Goal: Find specific page/section: Find specific page/section

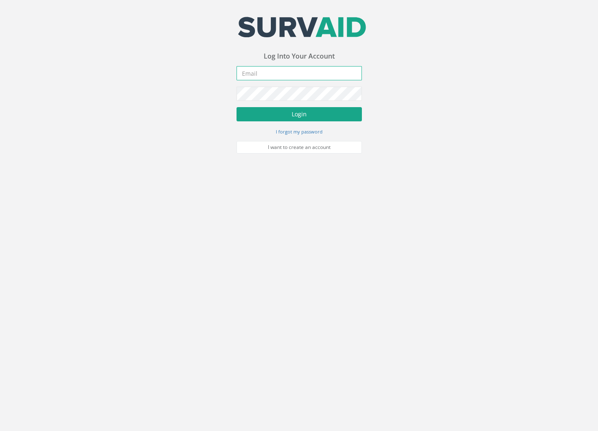
type input "[PERSON_NAME][EMAIL_ADDRESS][PERSON_NAME][DOMAIN_NAME]"
click at [296, 113] on button "Login" at bounding box center [299, 114] width 125 height 14
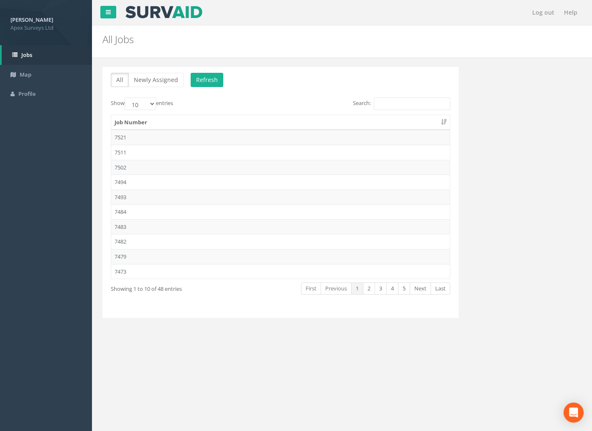
click at [418, 109] on div "Search:" at bounding box center [369, 104] width 164 height 15
click at [422, 106] on input "Search:" at bounding box center [412, 103] width 77 height 13
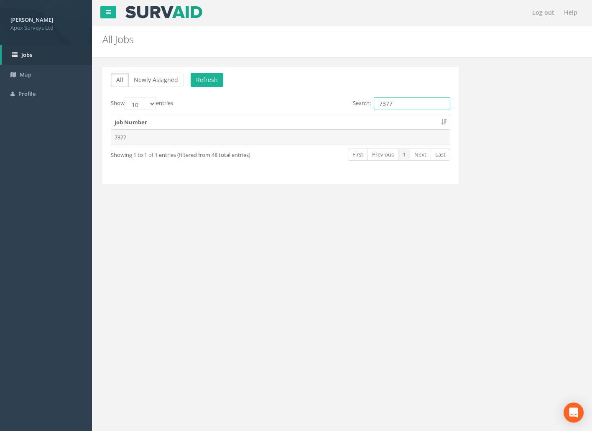
type input "7377"
click at [160, 143] on td "7377" at bounding box center [280, 137] width 339 height 15
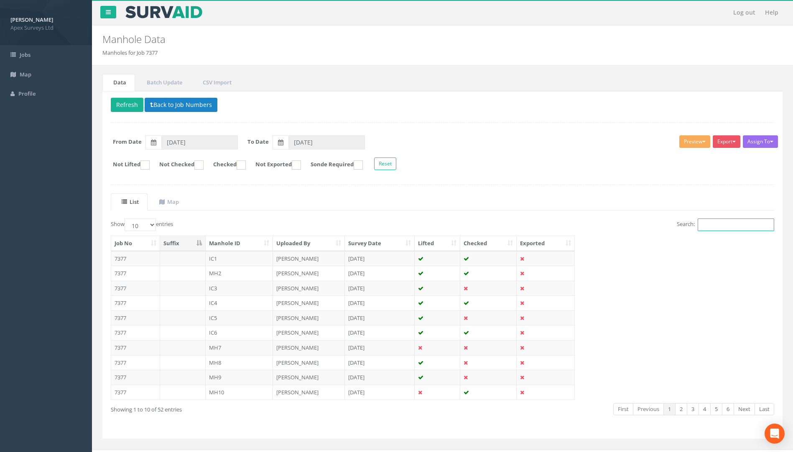
click at [598, 228] on input "Search:" at bounding box center [736, 225] width 77 height 13
click at [598, 410] on link "2" at bounding box center [681, 410] width 12 height 12
click at [128, 392] on td "7377" at bounding box center [135, 392] width 49 height 15
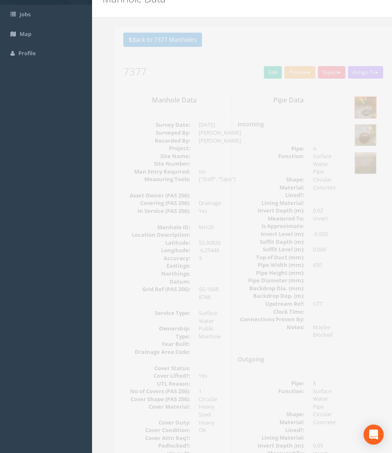
scroll to position [40, 0]
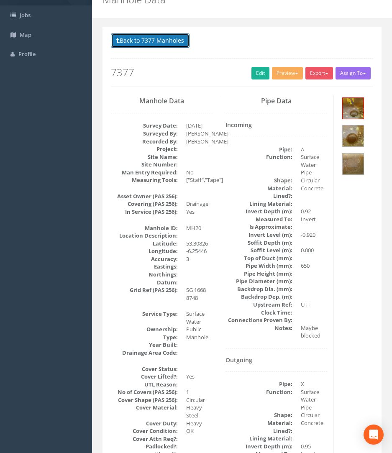
drag, startPoint x: 157, startPoint y: 43, endPoint x: 174, endPoint y: 43, distance: 16.3
click at [157, 43] on button "Back to 7377 Manholes" at bounding box center [150, 40] width 79 height 14
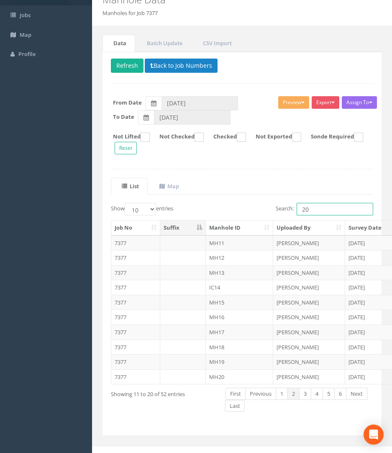
click at [335, 212] on input "20" at bounding box center [334, 209] width 77 height 13
click at [307, 394] on link "3" at bounding box center [305, 394] width 12 height 12
click at [119, 301] on td "7377" at bounding box center [135, 302] width 49 height 15
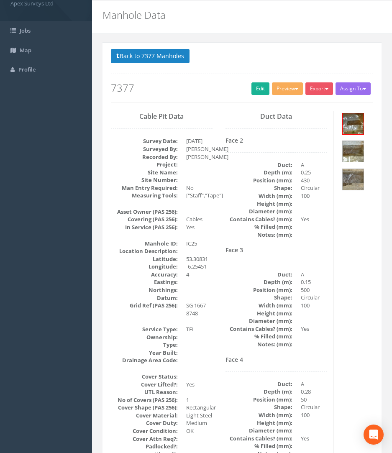
scroll to position [0, 0]
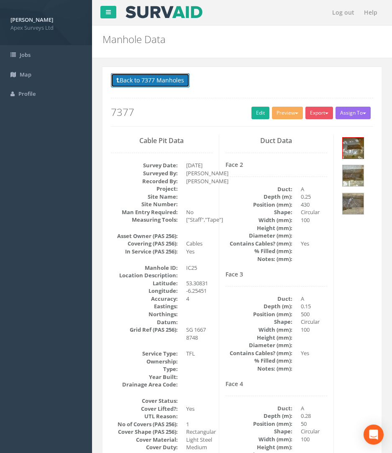
drag, startPoint x: 143, startPoint y: 78, endPoint x: 385, endPoint y: 197, distance: 269.9
click at [143, 78] on button "Back to 7377 Manholes" at bounding box center [150, 80] width 79 height 14
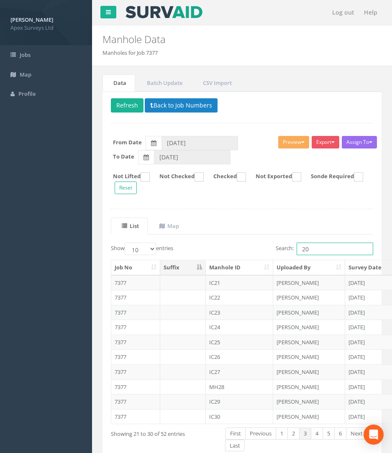
drag, startPoint x: 321, startPoint y: 245, endPoint x: 239, endPoint y: 245, distance: 82.4
click at [239, 245] on div "Show 10 25 50 100 entries Search: 20" at bounding box center [242, 250] width 275 height 15
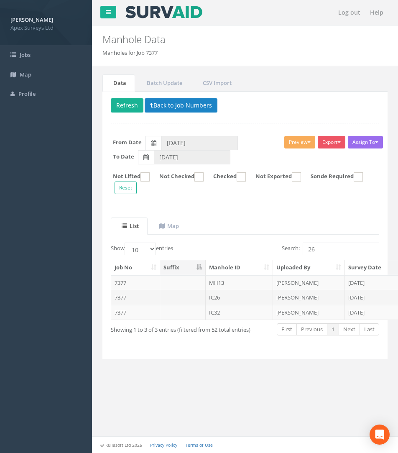
click at [125, 301] on td "7377" at bounding box center [135, 297] width 49 height 15
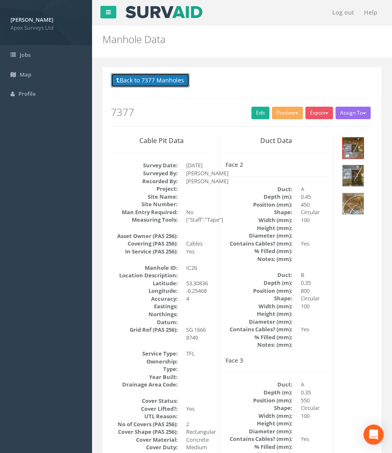
click at [141, 82] on button "Back to 7377 Manholes" at bounding box center [150, 80] width 79 height 14
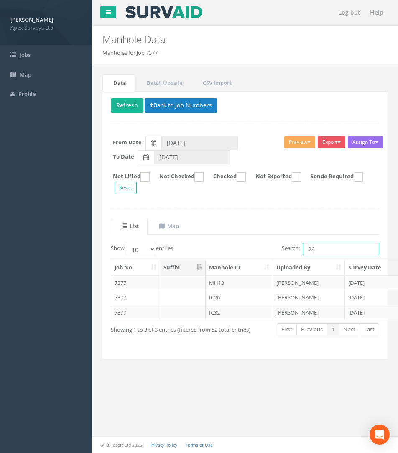
drag, startPoint x: 252, startPoint y: 248, endPoint x: 193, endPoint y: 235, distance: 60.6
click at [226, 248] on div "Show 10 25 50 100 entries Search: 26" at bounding box center [245, 250] width 281 height 15
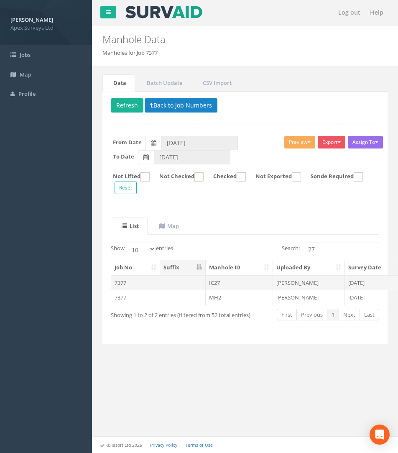
click at [120, 284] on td "7377" at bounding box center [135, 282] width 49 height 15
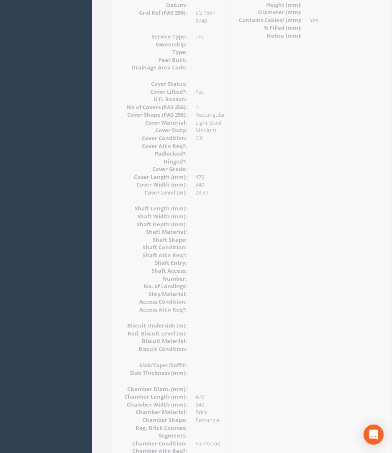
scroll to position [66, 0]
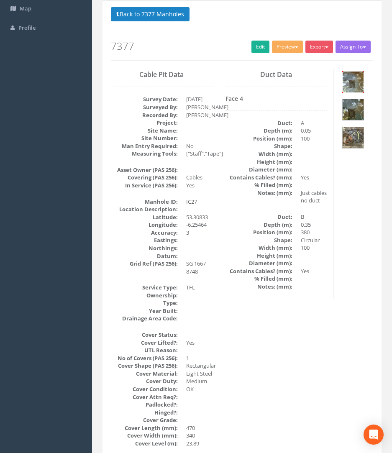
click at [353, 84] on img at bounding box center [352, 82] width 21 height 21
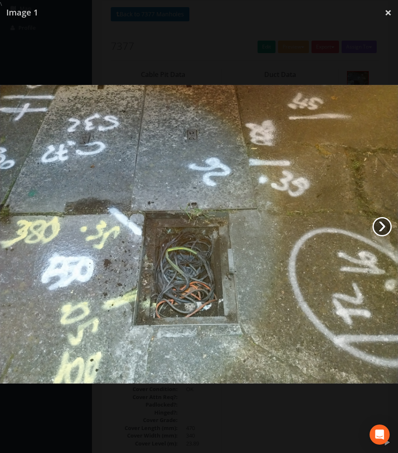
click at [379, 225] on link "›" at bounding box center [382, 226] width 19 height 19
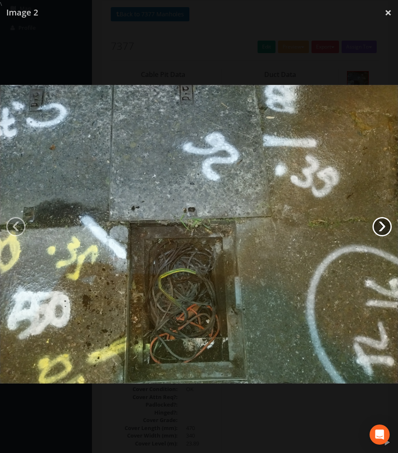
click at [379, 225] on link "›" at bounding box center [382, 226] width 19 height 19
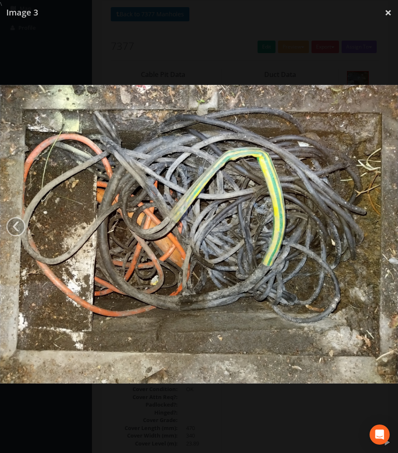
click at [379, 225] on img at bounding box center [199, 234] width 398 height 299
drag, startPoint x: 5, startPoint y: 221, endPoint x: 11, endPoint y: 220, distance: 5.9
click at [5, 221] on img at bounding box center [199, 234] width 398 height 299
click at [386, 9] on link "×" at bounding box center [388, 12] width 20 height 25
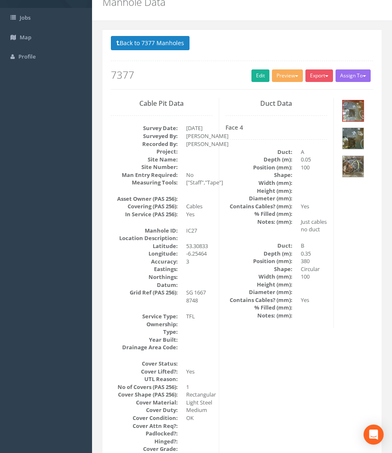
scroll to position [0, 0]
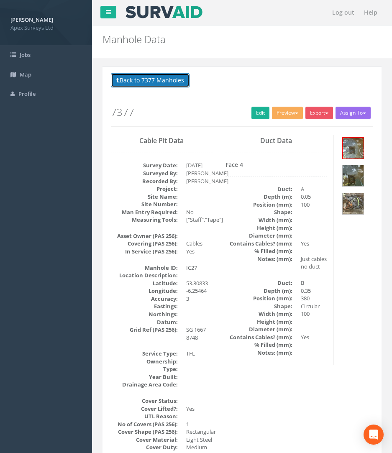
click at [170, 81] on button "Back to 7377 Manholes" at bounding box center [150, 80] width 79 height 14
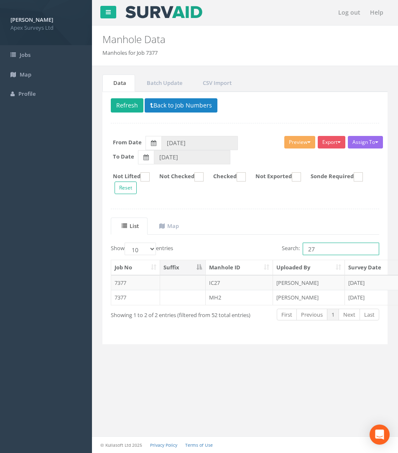
drag, startPoint x: 296, startPoint y: 245, endPoint x: 236, endPoint y: 240, distance: 60.0
click at [244, 242] on div "List Map Show 10 25 50 100 entries Search: 27 Job No Suffix Manhole ID Uploaded…" at bounding box center [245, 276] width 268 height 118
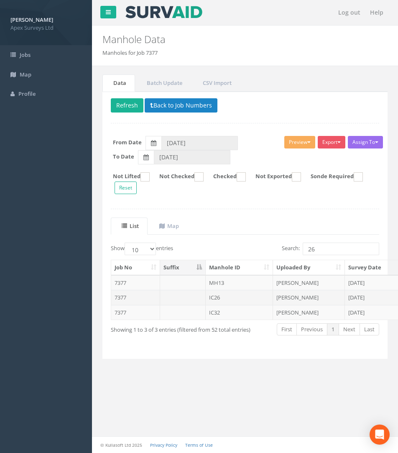
click at [125, 293] on td "7377" at bounding box center [135, 297] width 49 height 15
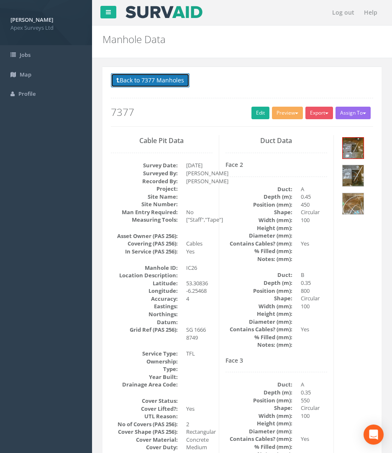
click at [138, 84] on button "Back to 7377 Manholes" at bounding box center [150, 80] width 79 height 14
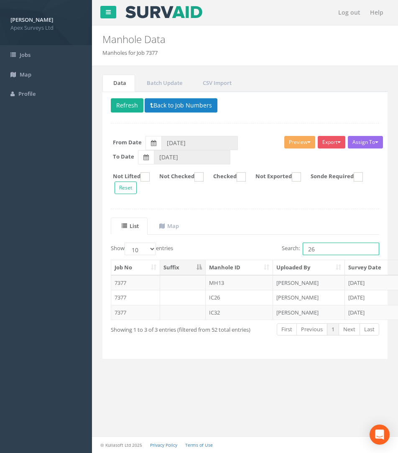
drag, startPoint x: 320, startPoint y: 250, endPoint x: 281, endPoint y: 246, distance: 39.5
click at [283, 246] on label "Search: 26" at bounding box center [330, 249] width 97 height 13
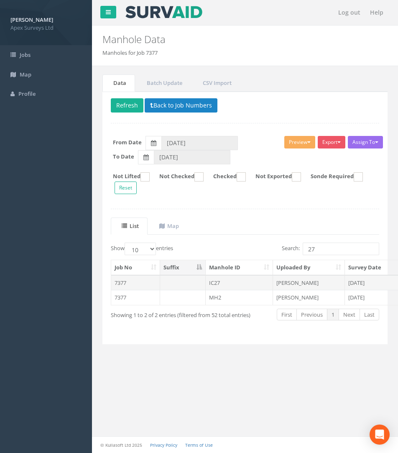
click at [120, 282] on td "7377" at bounding box center [135, 282] width 49 height 15
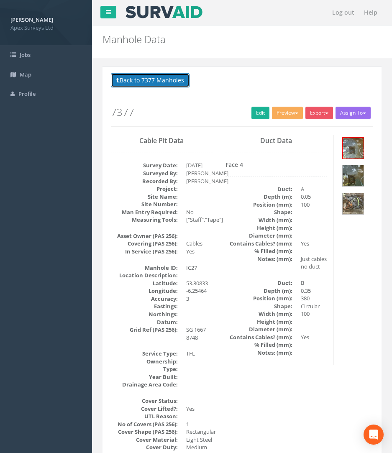
click at [162, 80] on button "Back to 7377 Manholes" at bounding box center [150, 80] width 79 height 14
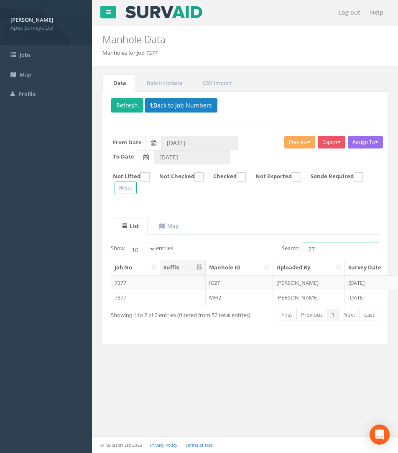
drag, startPoint x: 315, startPoint y: 251, endPoint x: 242, endPoint y: 230, distance: 76.1
click at [247, 232] on div "List Map Show 10 25 50 100 entries Search: 27 Job No Suffix Manhole ID Uploaded…" at bounding box center [245, 276] width 268 height 118
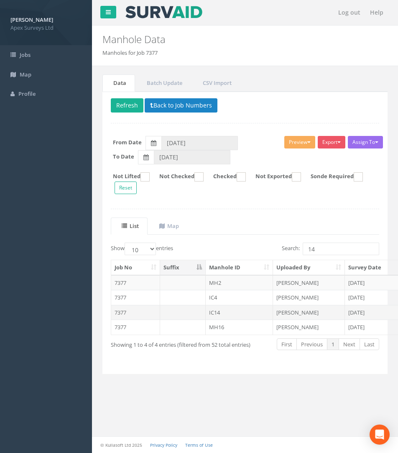
click at [125, 311] on td "7377" at bounding box center [135, 312] width 49 height 15
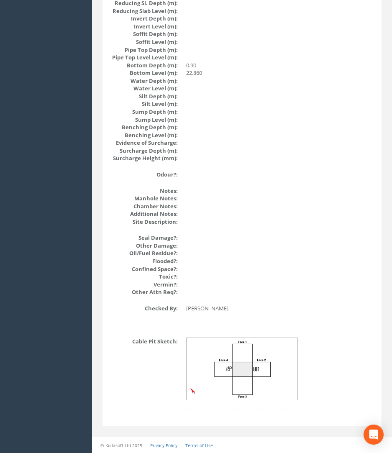
scroll to position [869, 0]
click at [228, 375] on img at bounding box center [243, 369] width 112 height 62
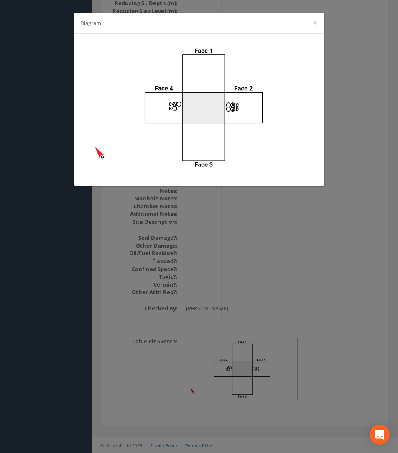
click at [302, 281] on div "Diagram ×" at bounding box center [199, 226] width 398 height 453
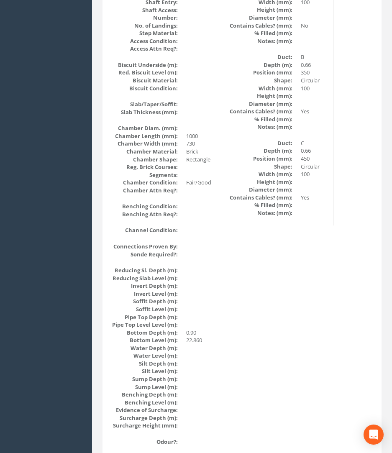
scroll to position [836, 0]
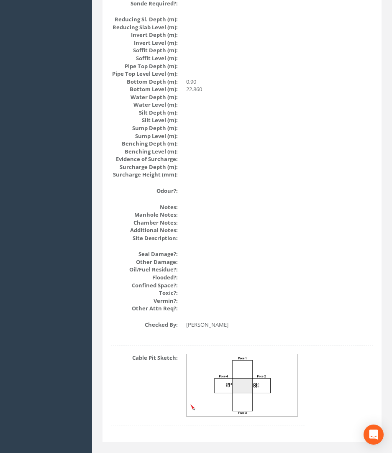
click at [234, 401] on img at bounding box center [243, 385] width 112 height 62
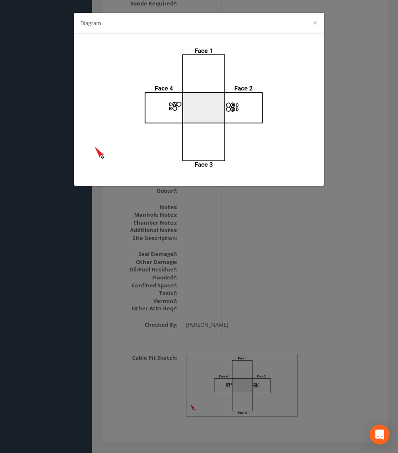
click at [336, 270] on div "Diagram ×" at bounding box center [199, 226] width 398 height 453
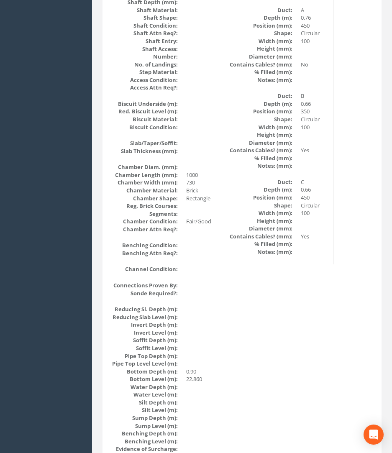
scroll to position [795, 0]
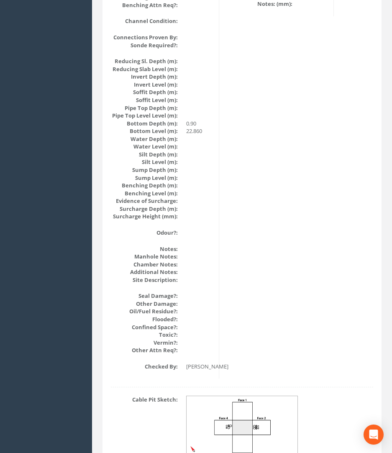
click at [255, 430] on img at bounding box center [243, 427] width 112 height 62
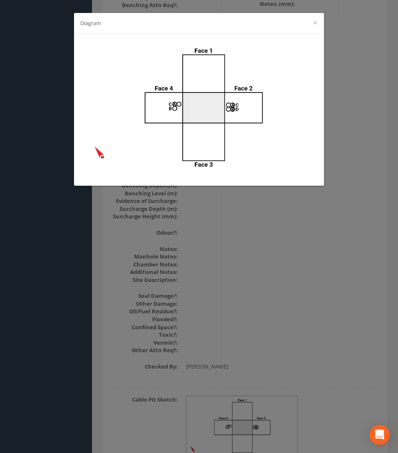
click at [323, 325] on div "Diagram ×" at bounding box center [199, 226] width 398 height 453
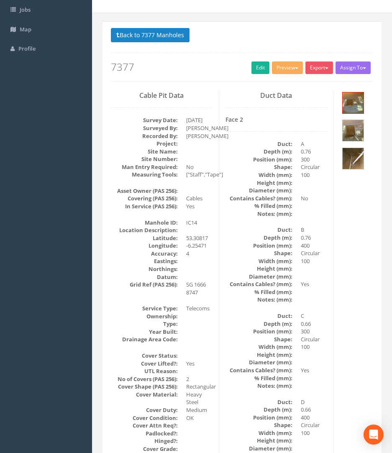
scroll to position [0, 0]
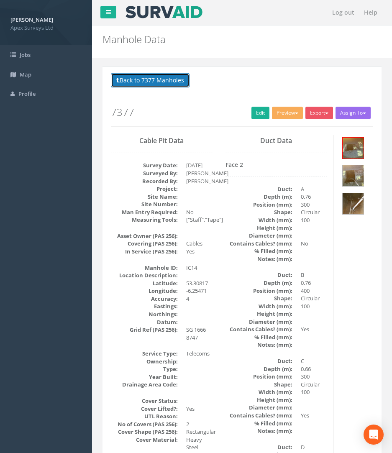
click at [153, 77] on button "Back to 7377 Manholes" at bounding box center [150, 80] width 79 height 14
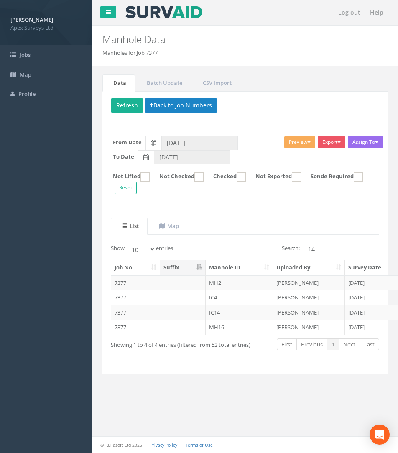
click at [100, 215] on div "Data Batch Update CSV Import Delete Refresh Back to Job Numbers Assign To No Co…" at bounding box center [245, 229] width 298 height 310
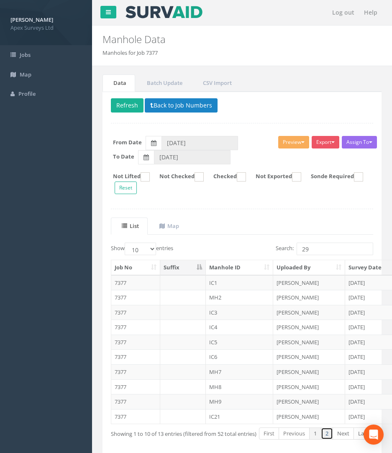
click at [329, 430] on link "2" at bounding box center [327, 433] width 12 height 12
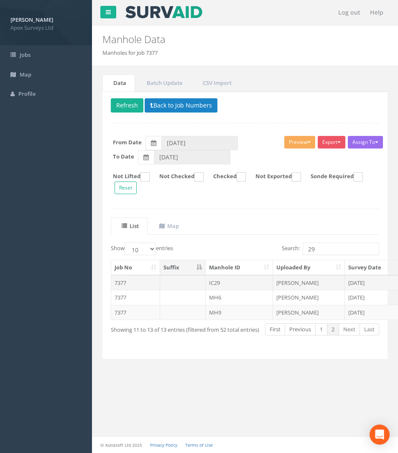
click at [121, 284] on td "7377" at bounding box center [135, 282] width 49 height 15
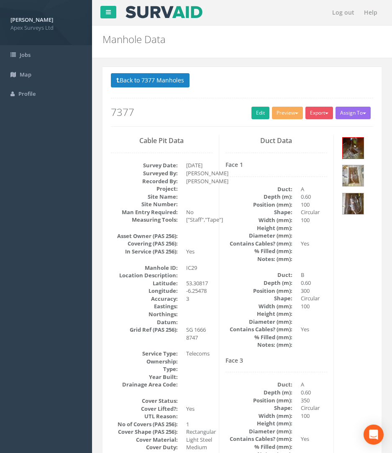
click at [166, 79] on button "Back to 7377 Manholes" at bounding box center [150, 80] width 79 height 14
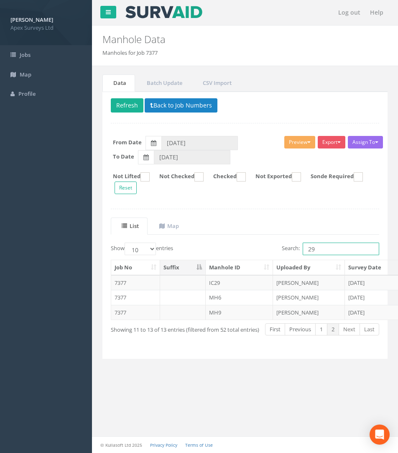
drag, startPoint x: 350, startPoint y: 247, endPoint x: 140, endPoint y: 238, distance: 210.1
click at [143, 237] on div "List Map Show 10 25 50 100 entries Search: 29 Job No Suffix Manhole ID Uploaded…" at bounding box center [245, 283] width 268 height 133
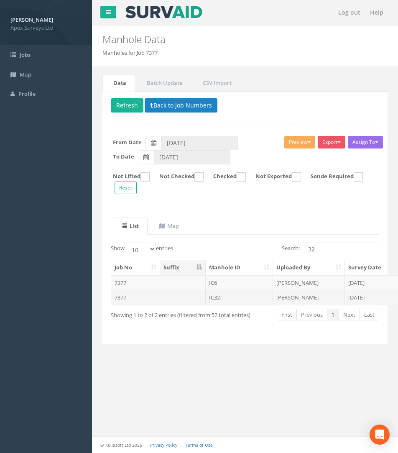
click at [126, 296] on td "7377" at bounding box center [135, 297] width 49 height 15
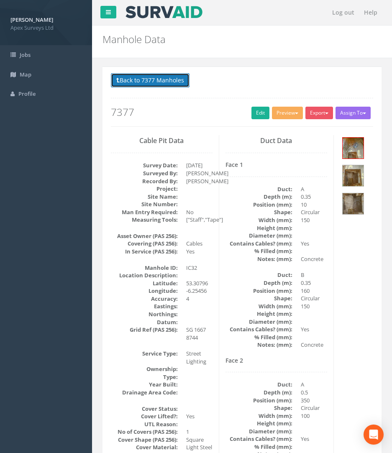
click at [140, 75] on button "Back to 7377 Manholes" at bounding box center [150, 80] width 79 height 14
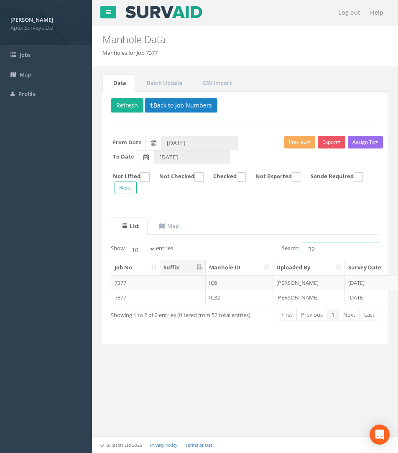
drag, startPoint x: 320, startPoint y: 249, endPoint x: 151, endPoint y: 239, distance: 169.7
click at [161, 238] on div "List Map Show 10 25 50 100 entries Search: 32 Job No Suffix Manhole ID Uploaded…" at bounding box center [245, 276] width 268 height 118
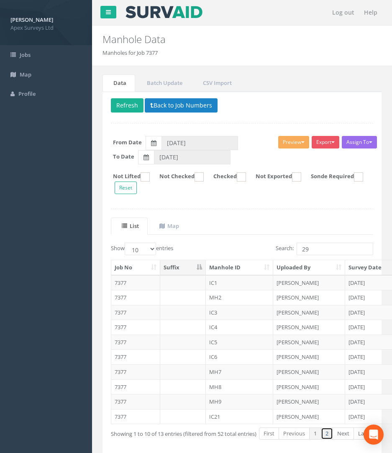
click at [323, 430] on link "2" at bounding box center [327, 433] width 12 height 12
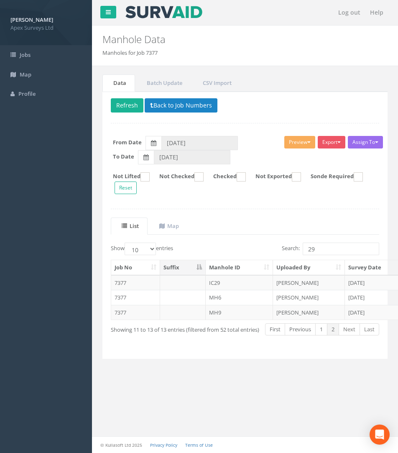
click at [126, 279] on td "7377" at bounding box center [135, 282] width 49 height 15
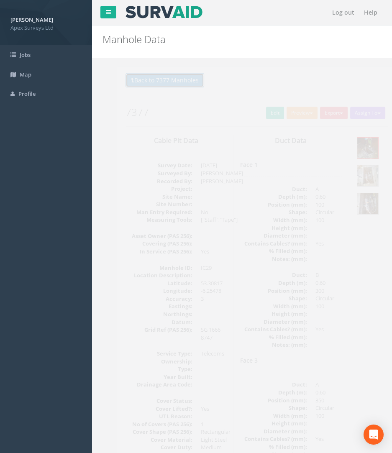
click at [156, 73] on button "Back to 7377 Manholes" at bounding box center [150, 80] width 79 height 14
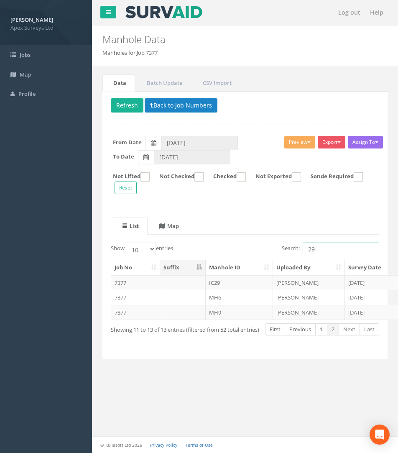
drag, startPoint x: 334, startPoint y: 248, endPoint x: 177, endPoint y: 233, distance: 158.0
click at [180, 233] on div "List Map Show 10 25 50 100 entries Search: 29 Job No Suffix Manhole ID Uploaded…" at bounding box center [245, 283] width 268 height 133
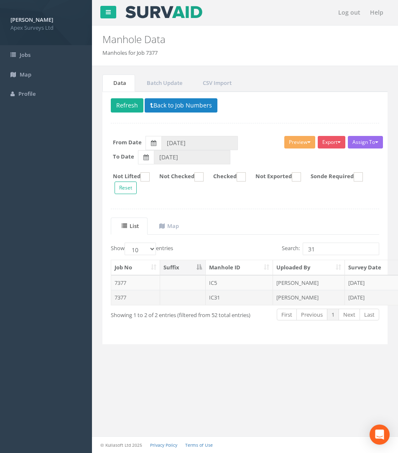
click at [129, 294] on td "7377" at bounding box center [135, 297] width 49 height 15
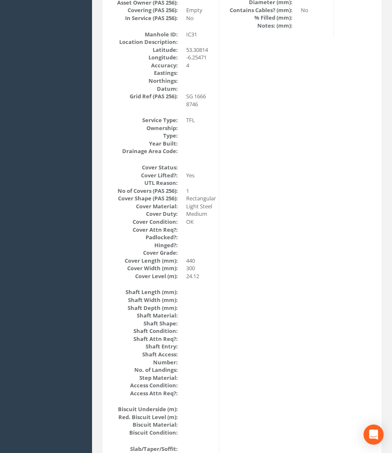
scroll to position [24, 0]
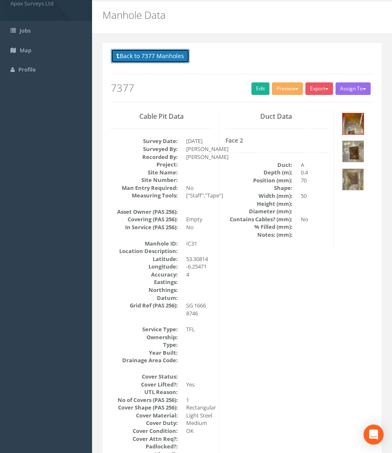
click at [175, 57] on button "Back to 7377 Manholes" at bounding box center [150, 56] width 79 height 14
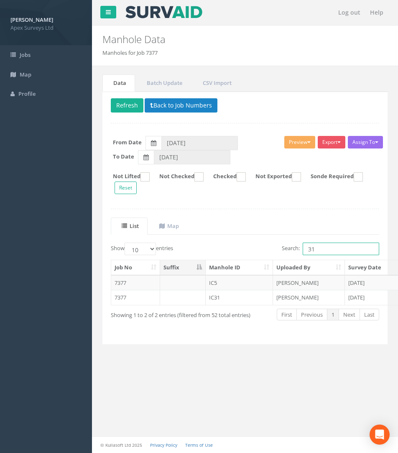
drag, startPoint x: 179, startPoint y: 239, endPoint x: 148, endPoint y: 236, distance: 30.7
click at [148, 236] on div "List Map Show 10 25 50 100 entries Search: 31 Job No Suffix Manhole ID Uploaded…" at bounding box center [245, 276] width 268 height 118
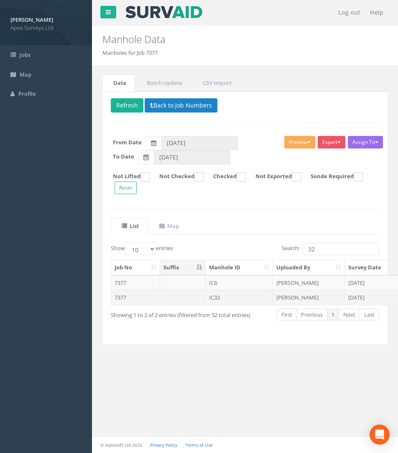
click at [123, 295] on td "7377" at bounding box center [135, 297] width 49 height 15
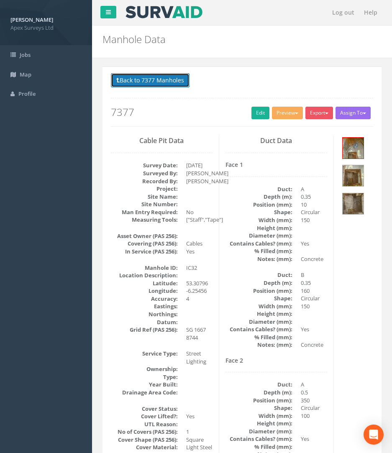
click at [161, 79] on button "Back to 7377 Manholes" at bounding box center [150, 80] width 79 height 14
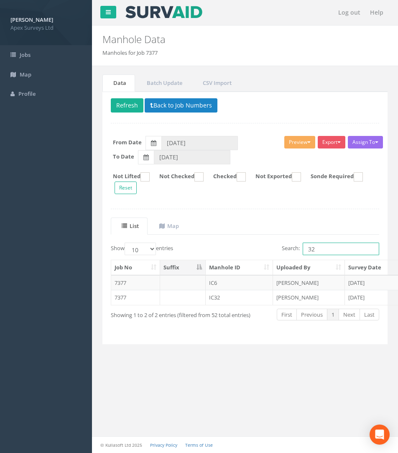
click at [238, 236] on div "List Map Show 10 25 50 100 entries Search: 32 Job No Suffix Manhole ID Uploaded…" at bounding box center [245, 276] width 268 height 118
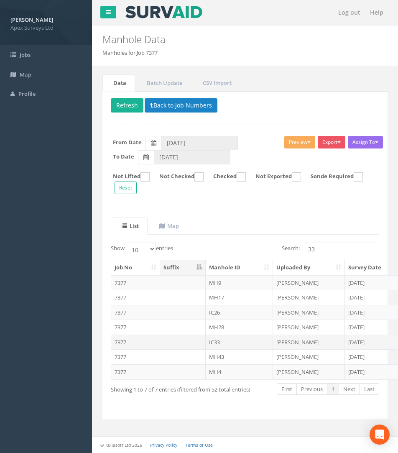
click at [119, 340] on td "7377" at bounding box center [135, 342] width 49 height 15
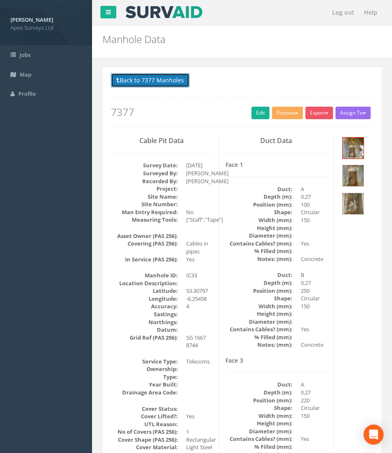
click at [153, 83] on button "Back to 7377 Manholes" at bounding box center [150, 80] width 79 height 14
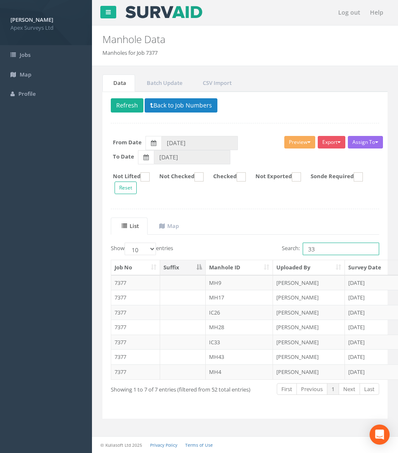
drag, startPoint x: 322, startPoint y: 253, endPoint x: 276, endPoint y: 245, distance: 45.8
click at [268, 247] on div "Search: 33" at bounding box center [315, 250] width 128 height 15
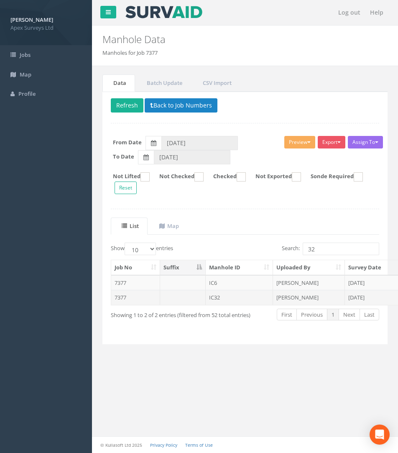
click at [121, 293] on td "7377" at bounding box center [135, 297] width 49 height 15
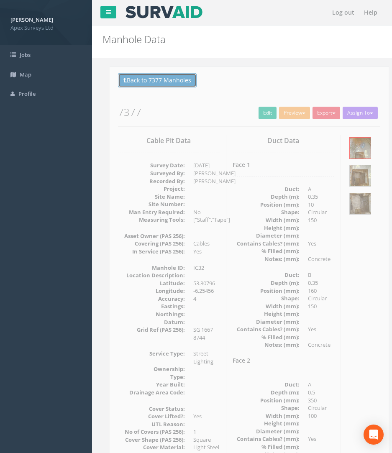
click at [151, 82] on button "Back to 7377 Manholes" at bounding box center [150, 80] width 79 height 14
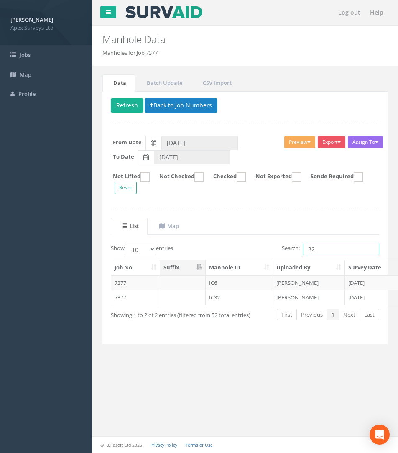
drag, startPoint x: 325, startPoint y: 250, endPoint x: 283, endPoint y: 239, distance: 42.7
click at [258, 244] on div "Search: 32" at bounding box center [315, 250] width 128 height 15
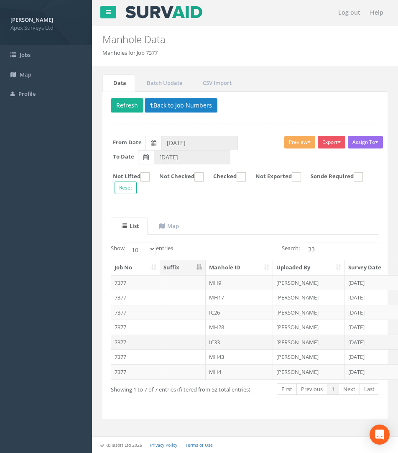
click at [118, 340] on td "7377" at bounding box center [135, 342] width 49 height 15
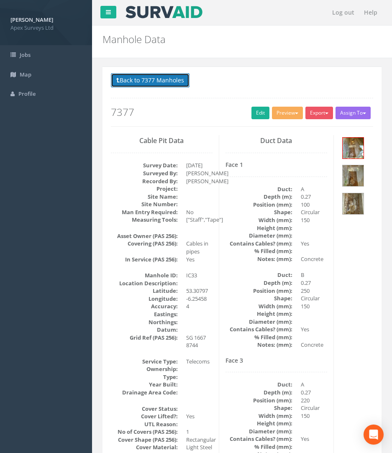
drag, startPoint x: 144, startPoint y: 77, endPoint x: 158, endPoint y: 84, distance: 15.9
click at [144, 77] on button "Back to 7377 Manholes" at bounding box center [150, 80] width 79 height 14
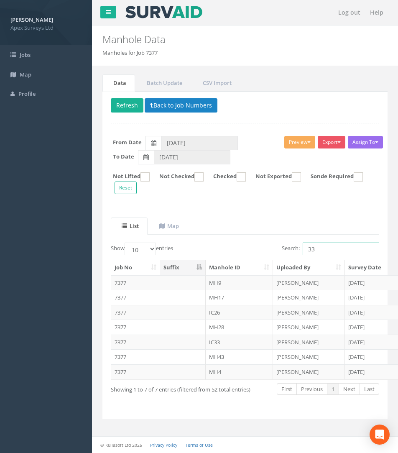
drag, startPoint x: 333, startPoint y: 243, endPoint x: 260, endPoint y: 253, distance: 73.4
click at [265, 253] on div "Search: 33" at bounding box center [315, 250] width 128 height 15
click at [120, 342] on td "7377" at bounding box center [135, 342] width 49 height 15
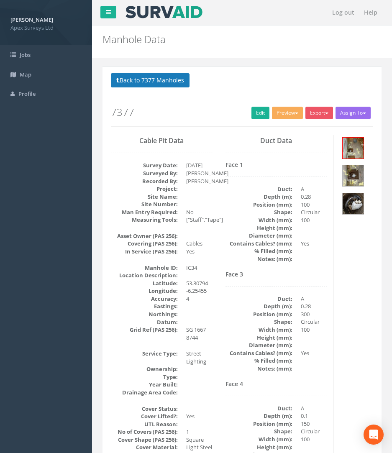
click at [157, 89] on p "Back to 7377 Manholes Back to Map" at bounding box center [242, 81] width 262 height 16
click at [163, 81] on button "Back to 7377 Manholes" at bounding box center [150, 80] width 79 height 14
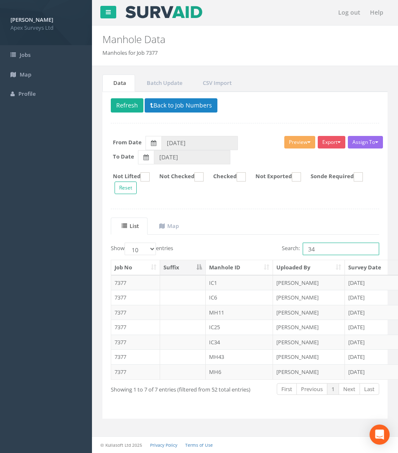
drag, startPoint x: 325, startPoint y: 252, endPoint x: 251, endPoint y: 246, distance: 74.7
click at [256, 246] on div "Search: 34" at bounding box center [315, 250] width 128 height 15
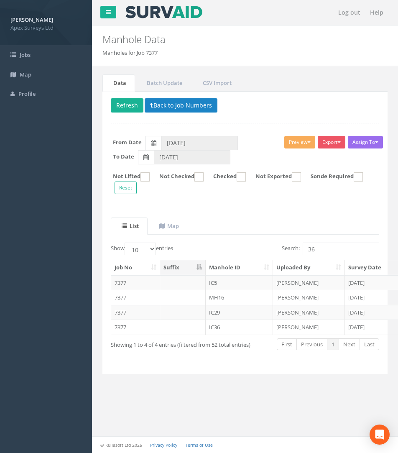
click at [121, 325] on td "7377" at bounding box center [135, 326] width 49 height 15
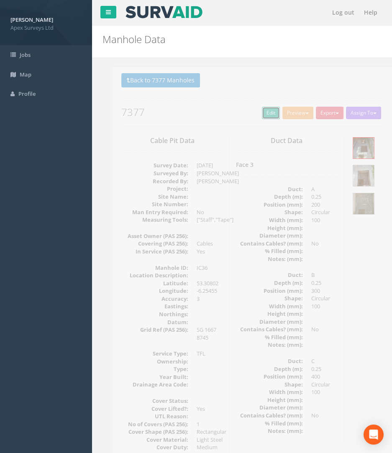
click at [254, 113] on link "Edit" at bounding box center [260, 113] width 18 height 13
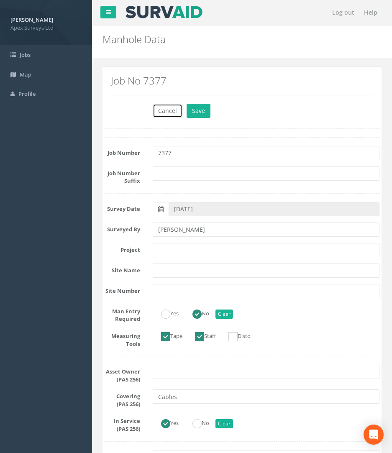
click at [164, 112] on button "Cancel" at bounding box center [168, 111] width 30 height 14
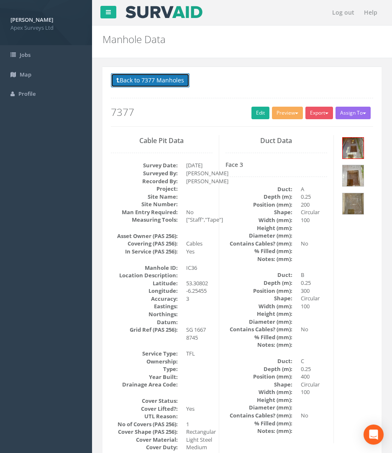
click at [158, 76] on button "Back to 7377 Manholes" at bounding box center [150, 80] width 79 height 14
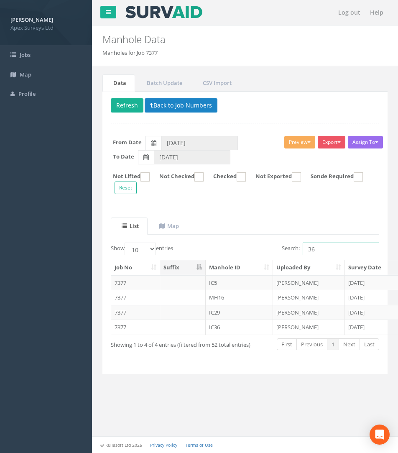
drag, startPoint x: 315, startPoint y: 245, endPoint x: 208, endPoint y: 234, distance: 108.0
click at [179, 246] on div "Show 10 25 50 100 entries Search: 36" at bounding box center [245, 250] width 281 height 15
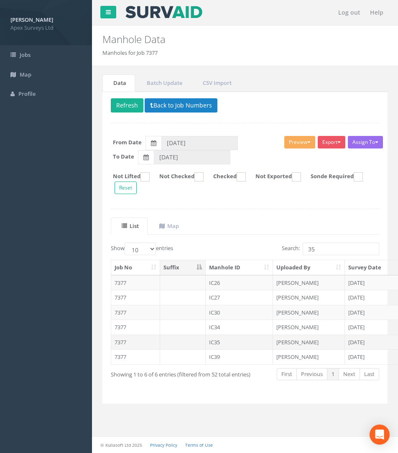
click at [126, 344] on td "7377" at bounding box center [135, 342] width 49 height 15
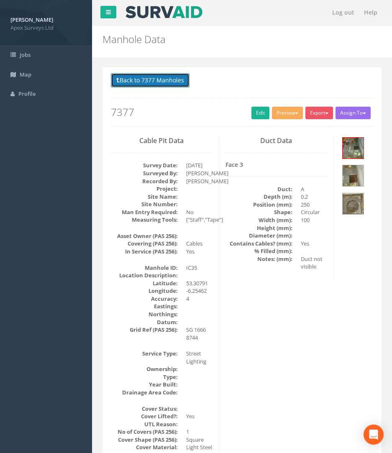
drag, startPoint x: 160, startPoint y: 78, endPoint x: 256, endPoint y: 151, distance: 120.8
click at [160, 78] on button "Back to 7377 Manholes" at bounding box center [150, 80] width 79 height 14
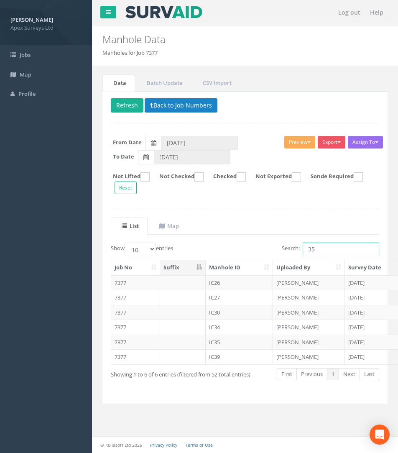
drag, startPoint x: 75, startPoint y: 225, endPoint x: 73, endPoint y: 215, distance: 10.3
click at [45, 223] on div "[PERSON_NAME] Apex Surveys Ltd Logout S Jobs Map Profile Log out Help Manhole D…" at bounding box center [199, 226] width 398 height 453
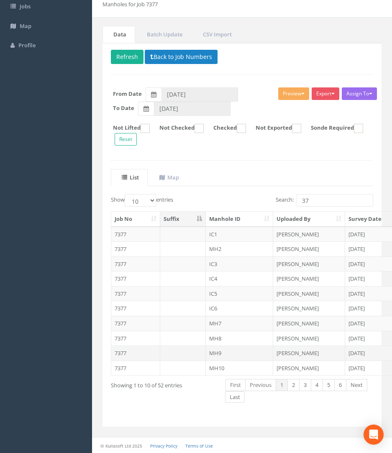
scroll to position [49, 0]
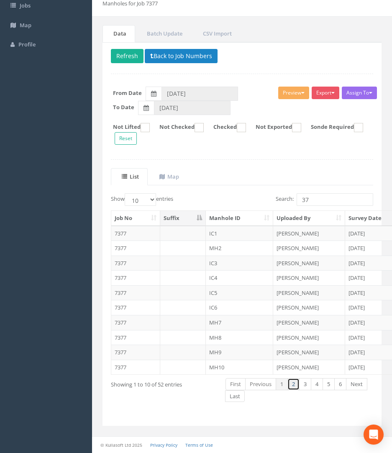
click at [296, 382] on link "2" at bounding box center [293, 384] width 12 height 12
click at [307, 383] on link "3" at bounding box center [305, 384] width 12 height 12
click at [321, 384] on link "4" at bounding box center [317, 384] width 12 height 12
click at [123, 326] on td "7377" at bounding box center [135, 322] width 49 height 15
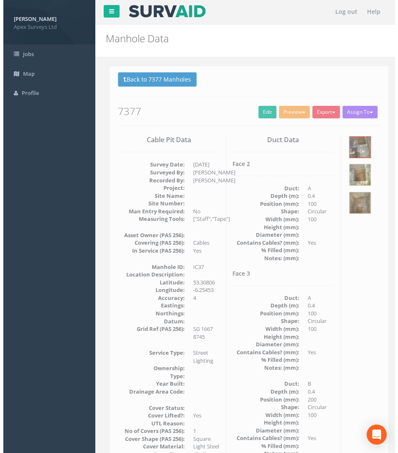
scroll to position [0, 0]
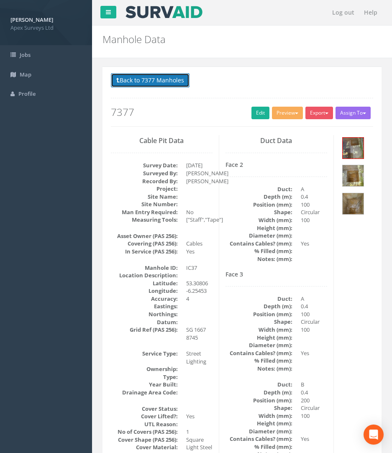
click at [147, 79] on button "Back to 7377 Manholes" at bounding box center [150, 80] width 79 height 14
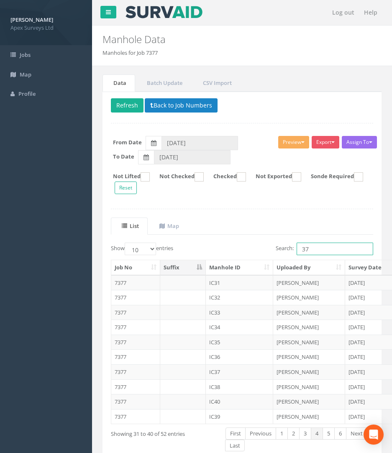
click at [259, 247] on div "Search: 37" at bounding box center [310, 250] width 125 height 15
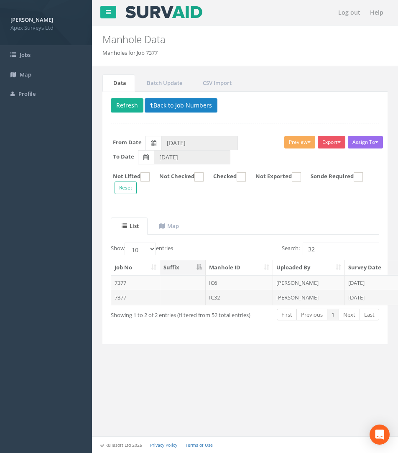
click at [129, 301] on td "7377" at bounding box center [135, 297] width 49 height 15
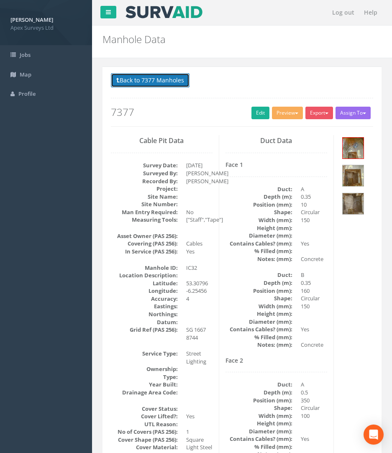
click at [161, 79] on button "Back to 7377 Manholes" at bounding box center [150, 80] width 79 height 14
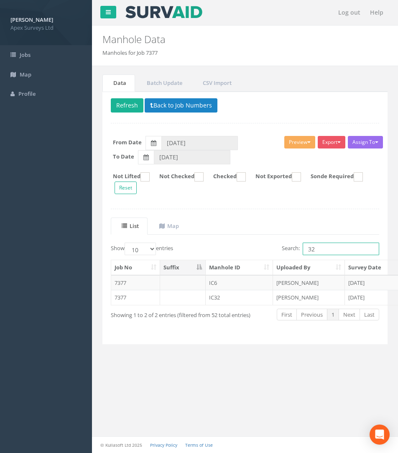
drag, startPoint x: 298, startPoint y: 250, endPoint x: 206, endPoint y: 250, distance: 92.4
click at [216, 250] on div "Show 10 25 50 100 entries Search: 32" at bounding box center [245, 250] width 281 height 15
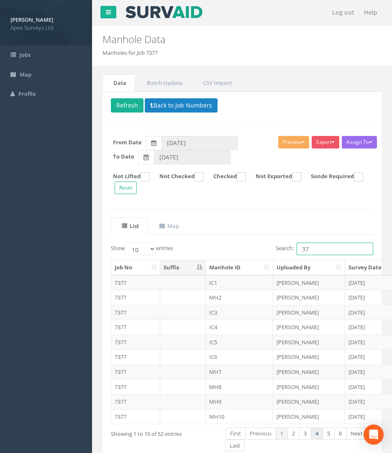
type input "37"
click at [314, 430] on link "4" at bounding box center [317, 433] width 12 height 12
click at [119, 378] on td "7377" at bounding box center [135, 371] width 49 height 15
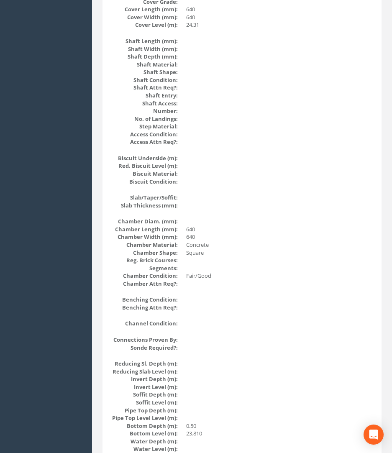
scroll to position [283, 0]
